Goal: Task Accomplishment & Management: Use online tool/utility

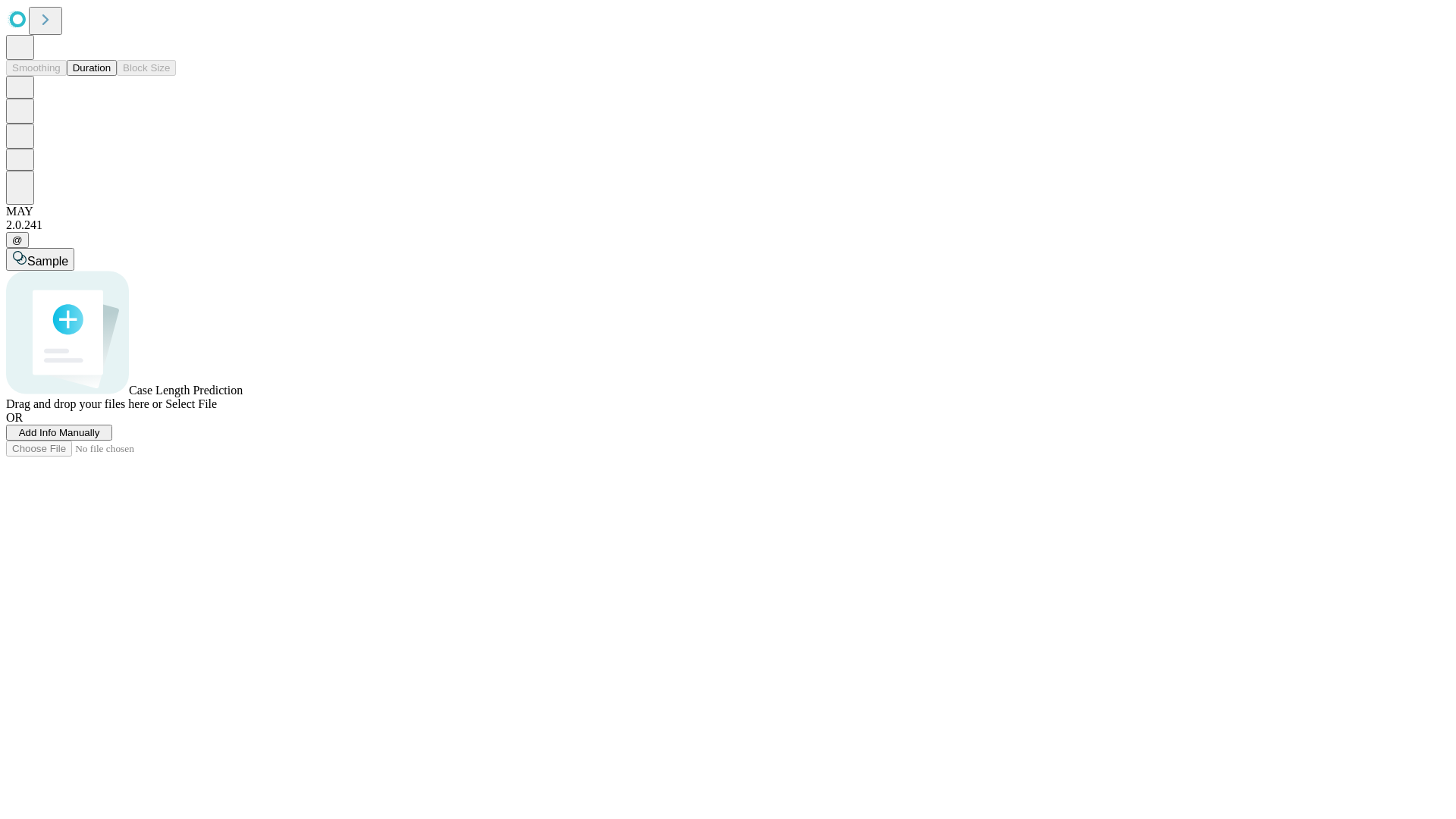
click at [111, 76] on button "Duration" at bounding box center [92, 67] width 50 height 16
click at [100, 438] on span "Add Info Manually" at bounding box center [60, 432] width 81 height 11
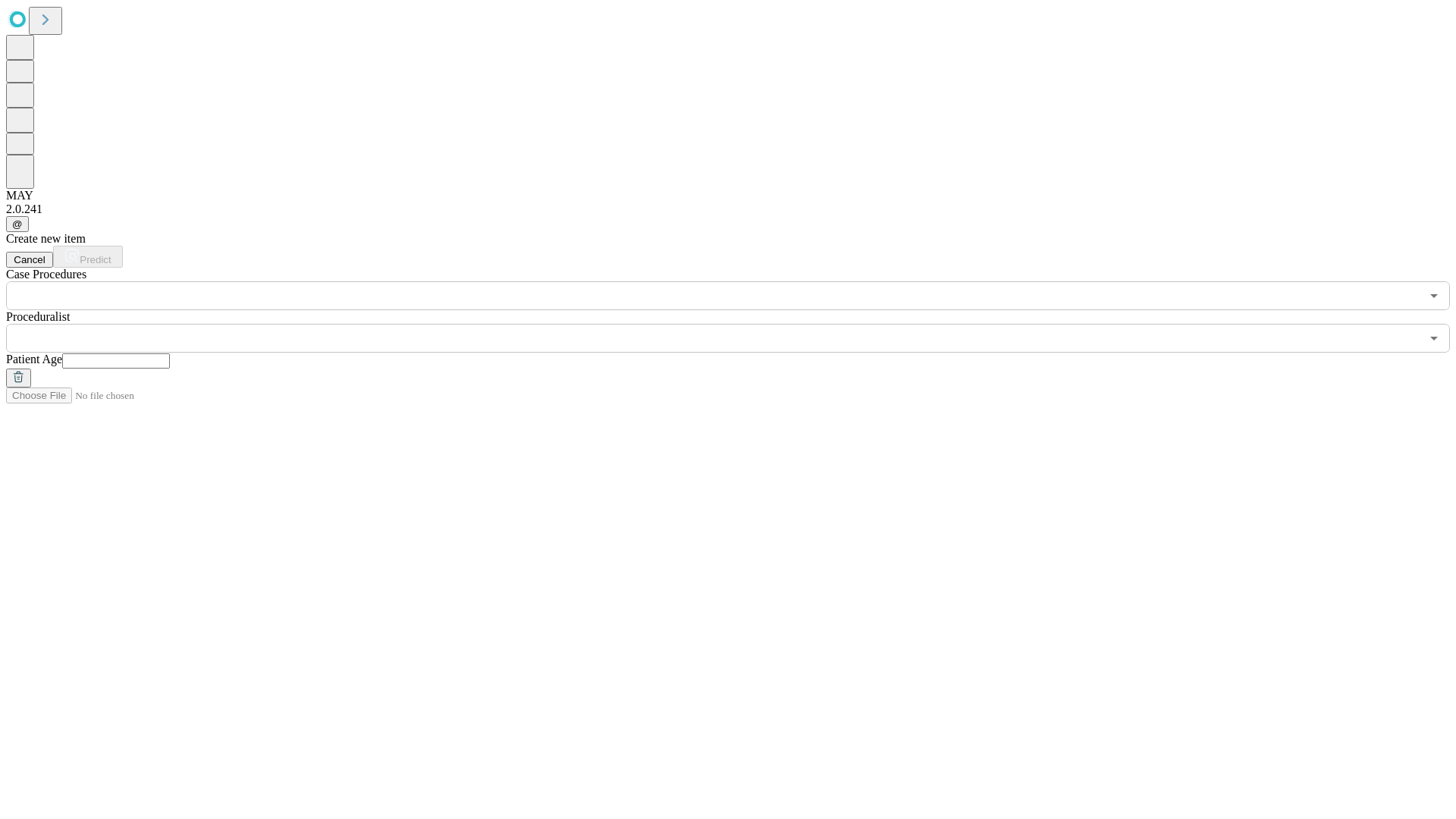
click at [170, 353] on input "text" at bounding box center [116, 361] width 108 height 16
type input "**"
click at [739, 324] on input "text" at bounding box center [713, 338] width 1415 height 29
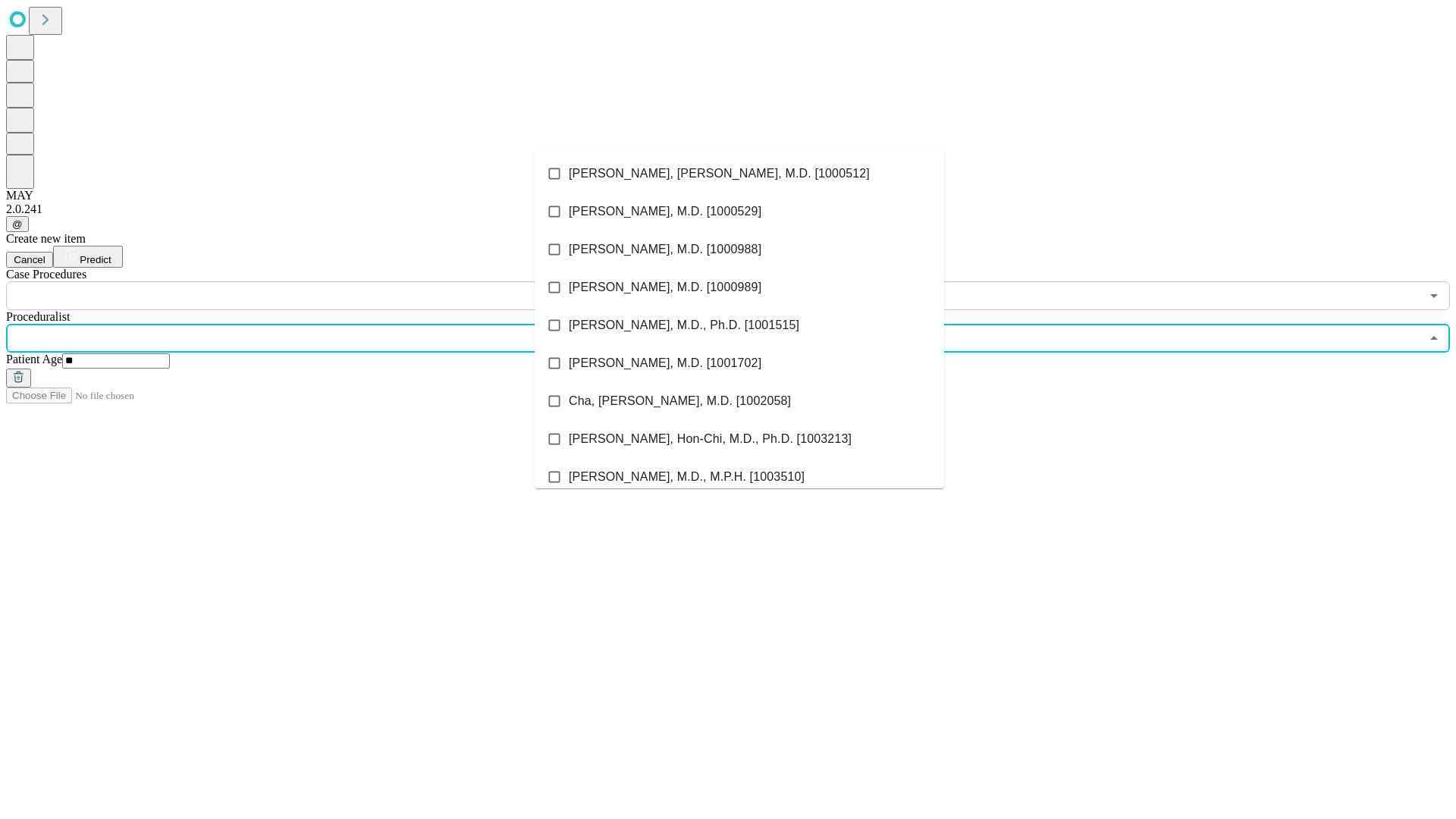
click at [740, 174] on li "[PERSON_NAME], [PERSON_NAME], M.D. [1000512]" at bounding box center [740, 174] width 410 height 38
